Goal: Use online tool/utility: Utilize a website feature to perform a specific function

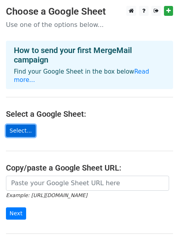
click at [13, 125] on link "Select..." at bounding box center [21, 131] width 30 height 12
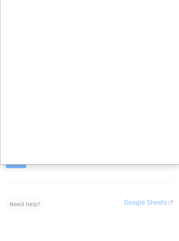
scroll to position [53, 0]
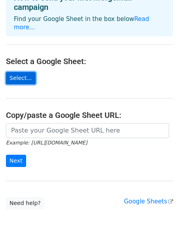
click at [19, 72] on link "Select..." at bounding box center [21, 78] width 30 height 12
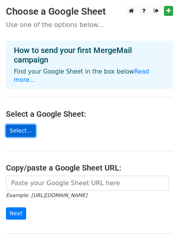
click at [28, 125] on link "Select..." at bounding box center [21, 131] width 30 height 12
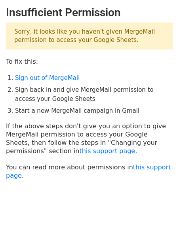
scroll to position [10, 0]
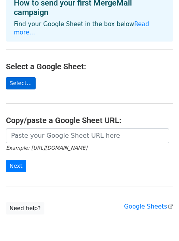
scroll to position [48, 0]
